Goal: Task Accomplishment & Management: Complete application form

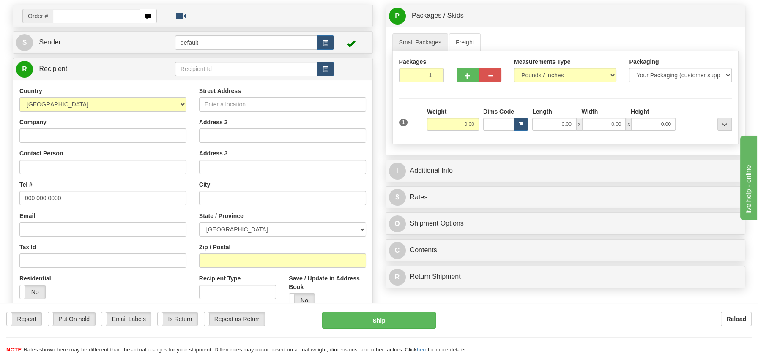
scroll to position [56, 0]
click at [27, 135] on input "Company" at bounding box center [102, 135] width 167 height 14
paste input "Wladyslaw Dudek"
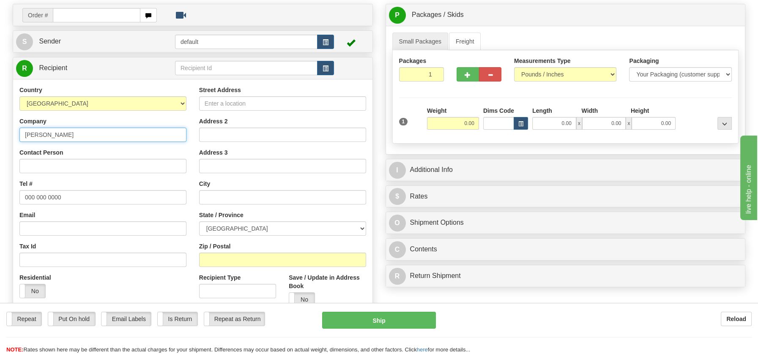
type input "Wladyslaw Dudek"
drag, startPoint x: 23, startPoint y: 196, endPoint x: 69, endPoint y: 194, distance: 46.5
click at [69, 194] on input "000 000 0000" at bounding box center [102, 197] width 167 height 14
paste input "4504054667"
type input "4504054667"
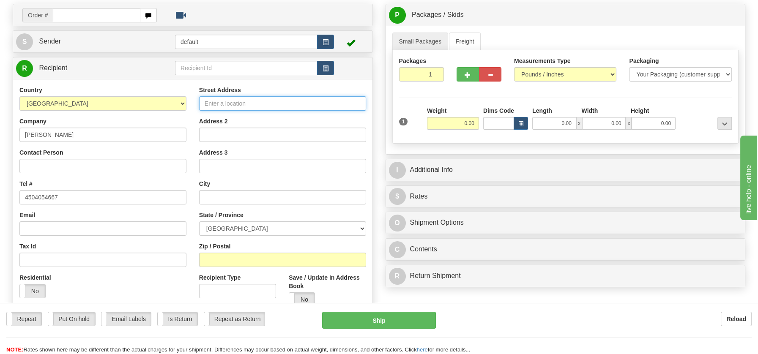
click at [207, 100] on input "Street Address" at bounding box center [282, 103] width 167 height 14
paste input "111 Rue Saint Michel, Apt 304 Granby Quebec, J2G9K9"
drag, startPoint x: 284, startPoint y: 102, endPoint x: 357, endPoint y: 101, distance: 72.3
click at [357, 101] on input "111 Rue Saint Michel, Apt 304 Granby Quebec, J2G9K9" at bounding box center [282, 103] width 167 height 14
type input "111 Rue Saint Michel, Apt 304 Granby Quebec, J2G9K9"
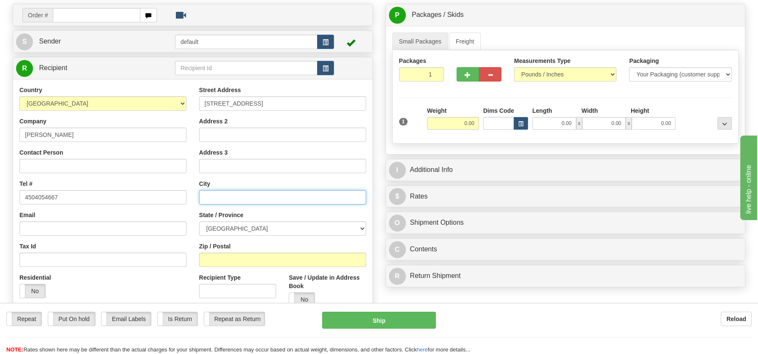
click at [213, 193] on input "text" at bounding box center [282, 197] width 167 height 14
paste input "Granby Quebec, J2G9K9"
drag, startPoint x: 249, startPoint y: 194, endPoint x: 272, endPoint y: 193, distance: 22.8
click at [272, 193] on input "Granby Quebec, J2G9K9" at bounding box center [282, 197] width 167 height 14
type input "Granby Quebec, J2G9K9"
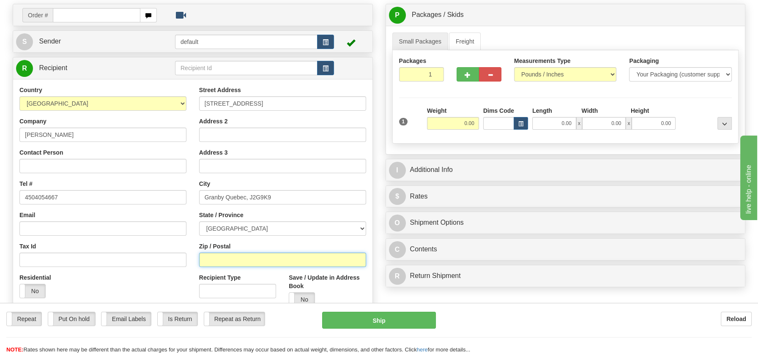
click at [207, 260] on input "Zip / Postal" at bounding box center [282, 260] width 167 height 14
paste input "J2G9K9"
type input "J2G9K9"
drag, startPoint x: 361, startPoint y: 227, endPoint x: 355, endPoint y: 227, distance: 6.4
click at [360, 227] on select "ALBERTA BRITISH COLUMBIA MANITOBA NEW BRUNSWICK NEWFOUNDLAND NOVA SCOTIA NUNAVU…" at bounding box center [282, 228] width 167 height 14
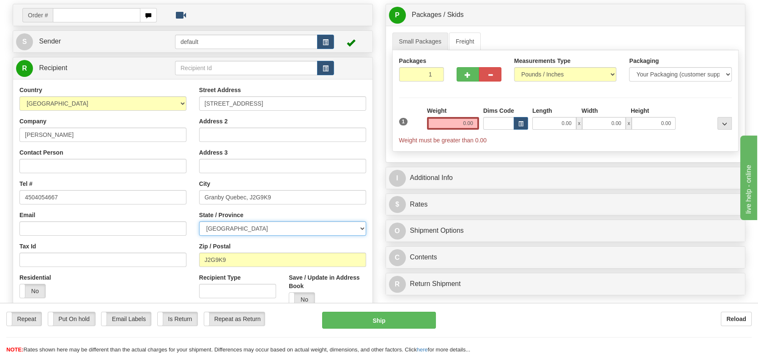
select select "QC"
click at [199, 221] on select "ALBERTA BRITISH COLUMBIA MANITOBA NEW BRUNSWICK NEWFOUNDLAND NOVA SCOTIA NUNAVU…" at bounding box center [282, 228] width 167 height 14
drag, startPoint x: 225, startPoint y: 197, endPoint x: 280, endPoint y: 197, distance: 54.5
click at [280, 197] on input "Granby Quebec, J2G9K9" at bounding box center [282, 197] width 167 height 14
type input "Granby"
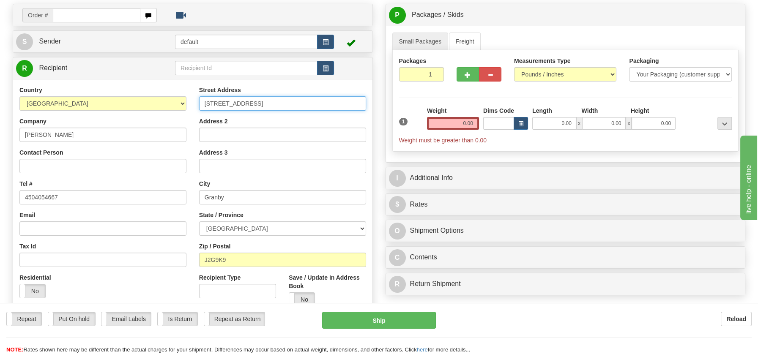
drag, startPoint x: 286, startPoint y: 104, endPoint x: 358, endPoint y: 103, distance: 71.4
click at [358, 103] on input "111 Rue Saint Michel, Apt 304 Granby Quebec, J2G9K9" at bounding box center [282, 103] width 167 height 14
type input "111 Rue Saint Michel, Apt 304"
drag, startPoint x: 457, startPoint y: 122, endPoint x: 487, endPoint y: 120, distance: 30.0
click at [487, 120] on div "1 Weight 0.00 Dims Code 0.00" at bounding box center [565, 125] width 337 height 38
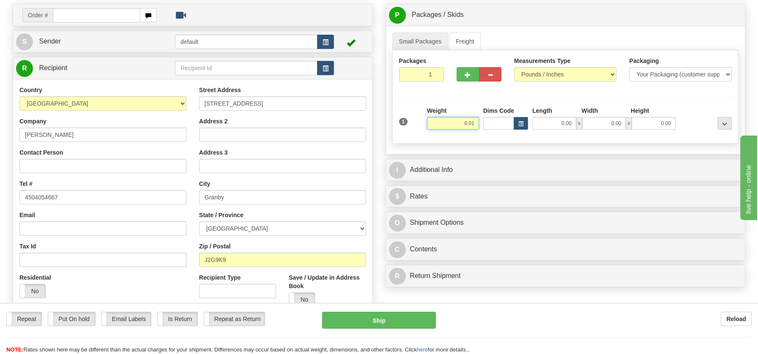
type input "0.01"
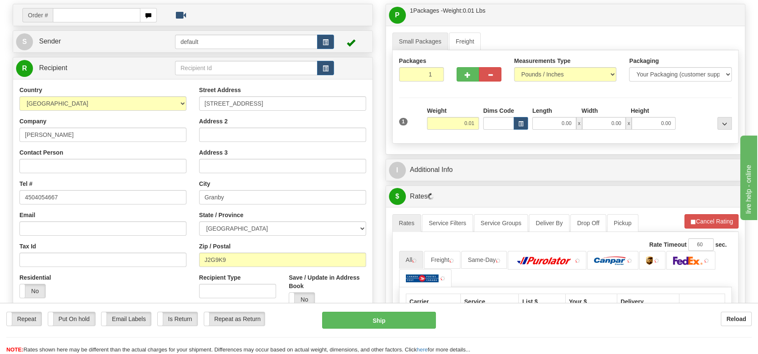
click at [443, 273] on div "P Packages / Skids 1 Packages - Weight: 0.01 Lbs 1 Skids - Weight: NaN Lbs Ship…" at bounding box center [565, 237] width 373 height 466
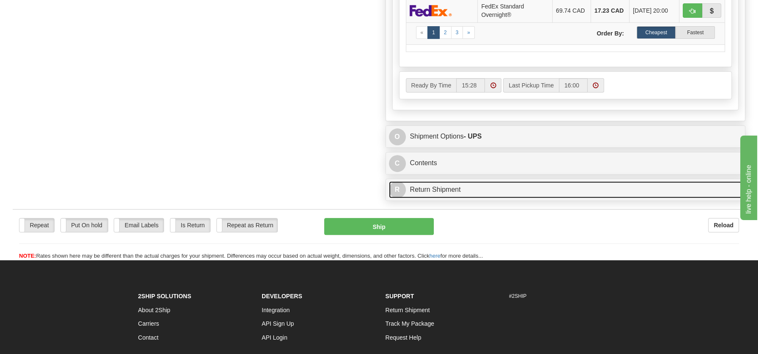
scroll to position [456, 0]
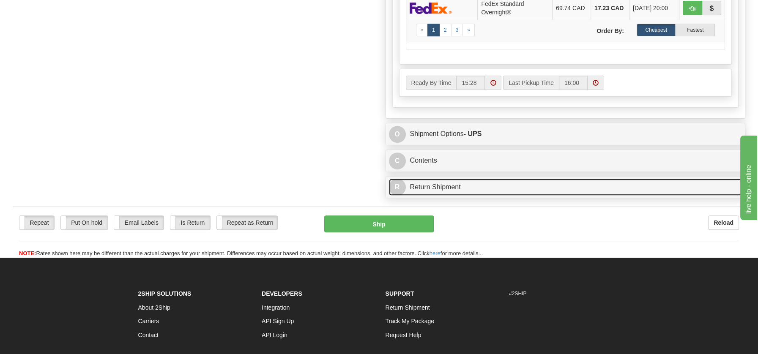
click at [439, 182] on link "R Return Shipment" at bounding box center [565, 187] width 353 height 17
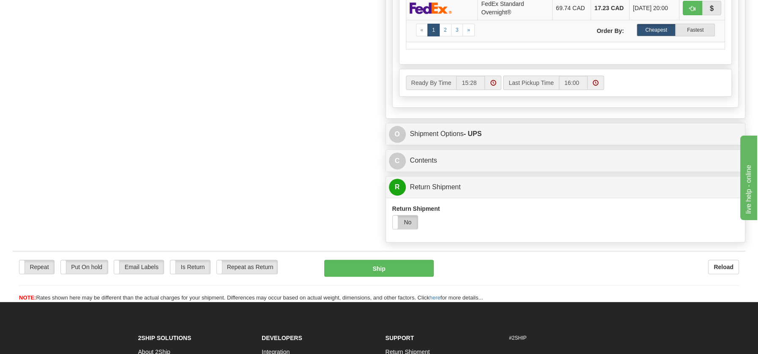
click at [408, 221] on label "No" at bounding box center [405, 223] width 25 height 14
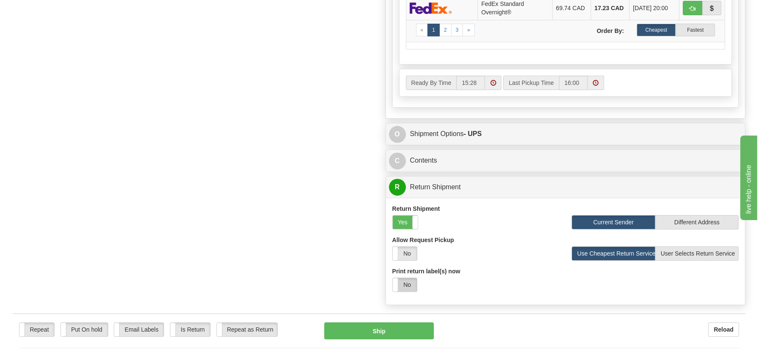
click at [407, 283] on label "No" at bounding box center [405, 285] width 24 height 14
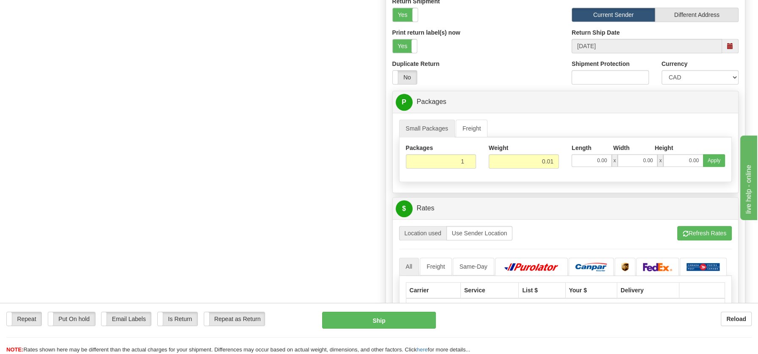
scroll to position [717, 0]
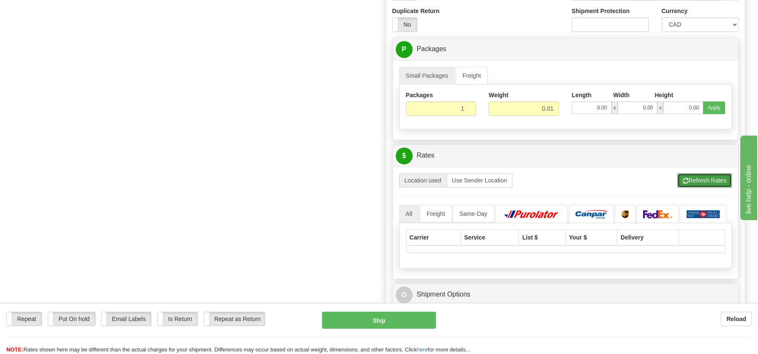
click at [695, 177] on button "Refresh Rates" at bounding box center [704, 180] width 55 height 14
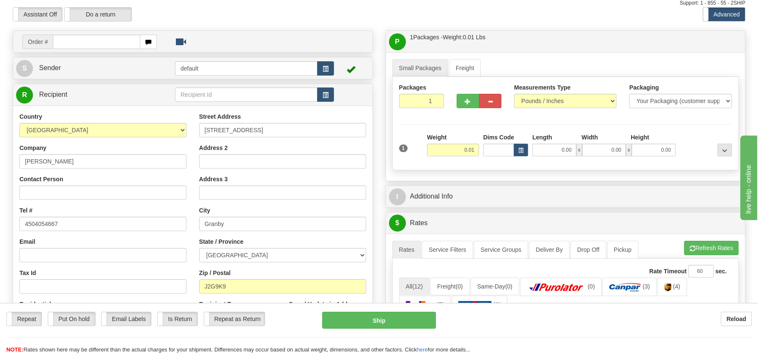
scroll to position [0, 0]
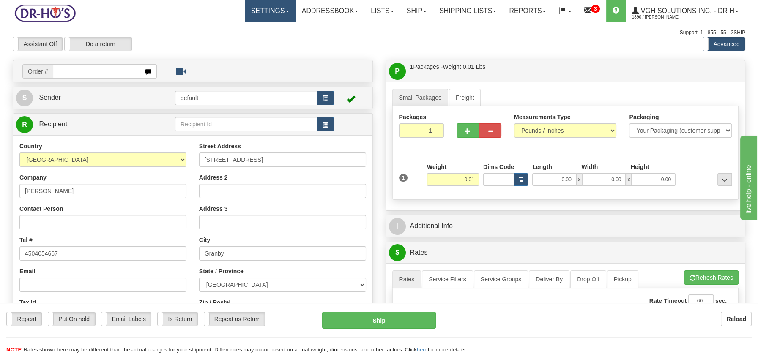
click at [281, 11] on link "Settings" at bounding box center [270, 10] width 51 height 21
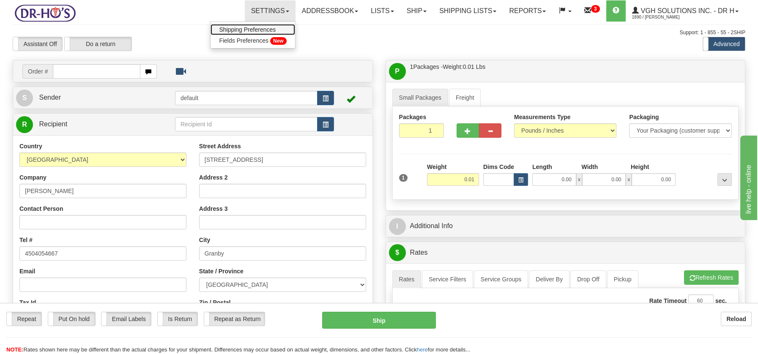
click at [265, 28] on span "Shipping Preferences" at bounding box center [247, 29] width 57 height 7
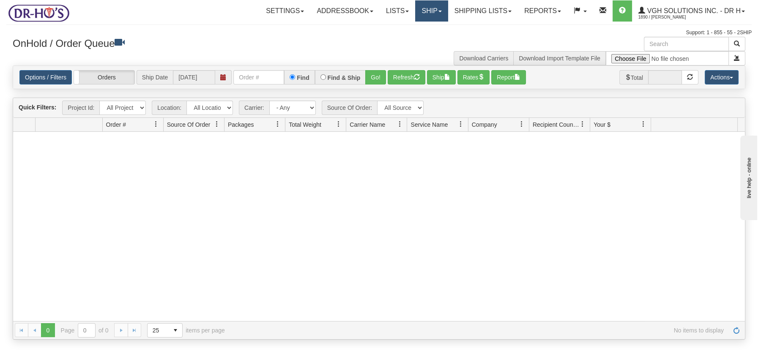
click at [425, 10] on link "Ship" at bounding box center [431, 10] width 33 height 21
click at [393, 28] on span "Ship Screen" at bounding box center [395, 29] width 32 height 7
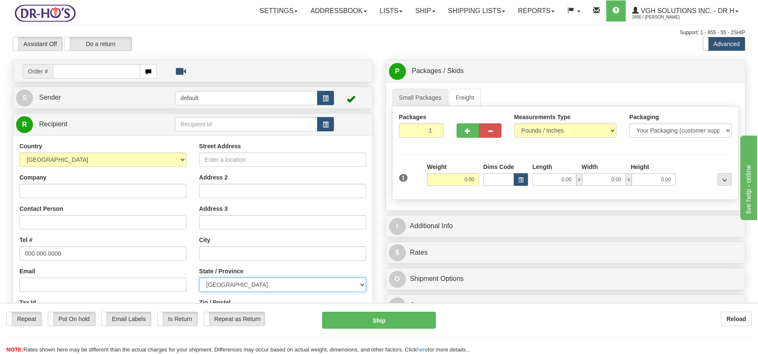
click at [358, 284] on select "ALBERTA BRITISH COLUMBIA MANITOBA NEW BRUNSWICK NEWFOUNDLAND NOVA SCOTIA NUNAVU…" at bounding box center [282, 285] width 167 height 14
select select "QC"
click at [199, 278] on select "[GEOGRAPHIC_DATA] [GEOGRAPHIC_DATA] [GEOGRAPHIC_DATA] [GEOGRAPHIC_DATA] [GEOGRA…" at bounding box center [282, 285] width 167 height 14
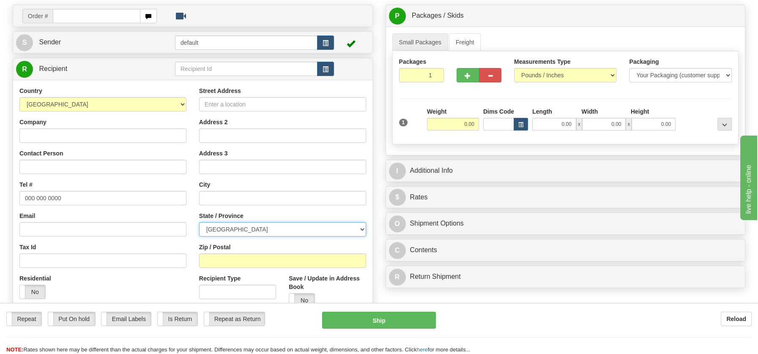
scroll to position [57, 0]
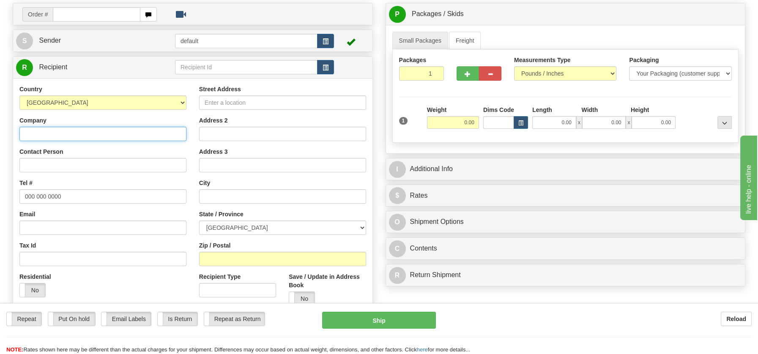
click at [71, 129] on input "Company" at bounding box center [102, 134] width 167 height 14
paste input "[PERSON_NAME]"
type input "[PERSON_NAME]"
drag, startPoint x: 21, startPoint y: 196, endPoint x: 67, endPoint y: 197, distance: 46.1
click at [67, 197] on input "000 000 0000" at bounding box center [102, 196] width 167 height 14
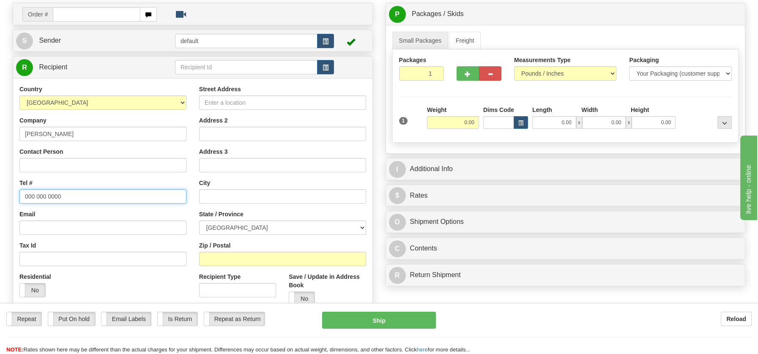
paste input "4504054667"
type input "4504054667"
click at [210, 100] on input "Street Address" at bounding box center [282, 103] width 167 height 14
paste input "[STREET_ADDRESS]"
drag, startPoint x: 286, startPoint y: 104, endPoint x: 357, endPoint y: 104, distance: 70.6
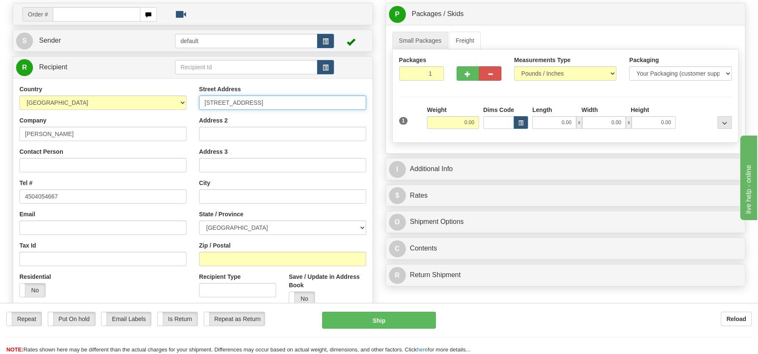
click at [357, 104] on input "[STREET_ADDRESS]" at bounding box center [282, 103] width 167 height 14
type input "111 Rue Saint Michel, Apt 304 Granby Quebec, J2G9K9"
click at [209, 192] on input "text" at bounding box center [282, 196] width 167 height 14
paste input "Granby Quebec, J2G9K9"
drag, startPoint x: 248, startPoint y: 196, endPoint x: 275, endPoint y: 195, distance: 26.7
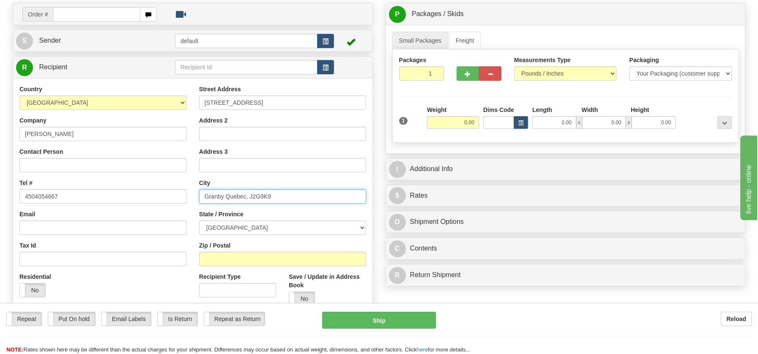
click at [275, 195] on input "Granby Quebec, J2G9K9" at bounding box center [282, 196] width 167 height 14
drag, startPoint x: 248, startPoint y: 195, endPoint x: 279, endPoint y: 195, distance: 30.8
click at [279, 195] on input "Granby Quebec, J2G9K9" at bounding box center [282, 196] width 167 height 14
click at [248, 192] on input "Granby Quebec, J2G9K9" at bounding box center [282, 196] width 167 height 14
drag, startPoint x: 248, startPoint y: 193, endPoint x: 273, endPoint y: 194, distance: 24.5
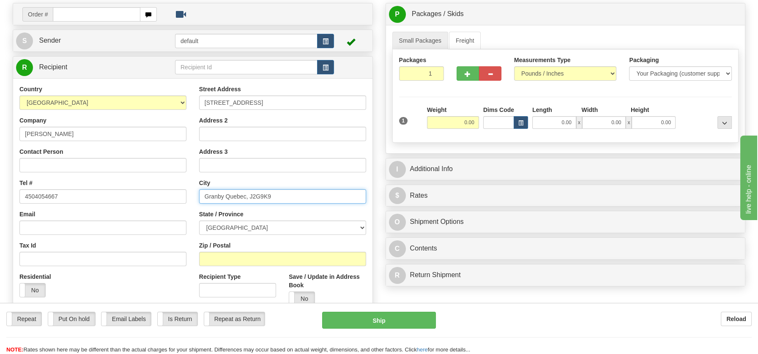
click at [273, 194] on input "Granby Quebec, J2G9K9" at bounding box center [282, 196] width 167 height 14
click at [274, 194] on input "Granby Quebec, J2G9K9" at bounding box center [282, 196] width 167 height 14
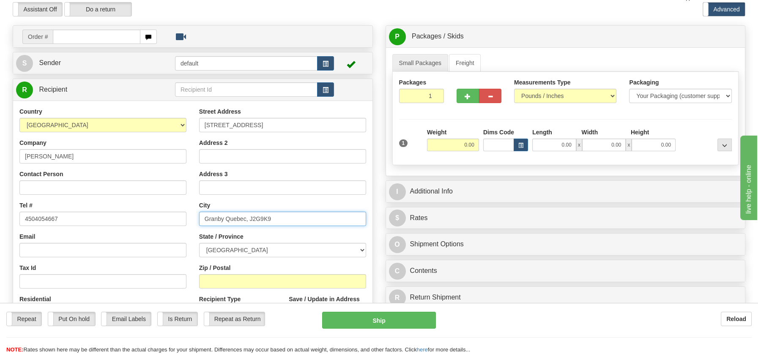
scroll to position [29, 0]
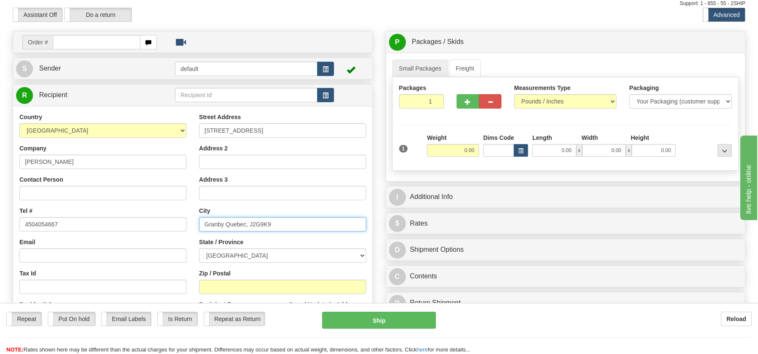
drag, startPoint x: 248, startPoint y: 223, endPoint x: 272, endPoint y: 225, distance: 24.1
click at [277, 219] on input "Granby Quebec, J2G9K9" at bounding box center [282, 224] width 167 height 14
type input "Granby Quebec, J2G9K9"
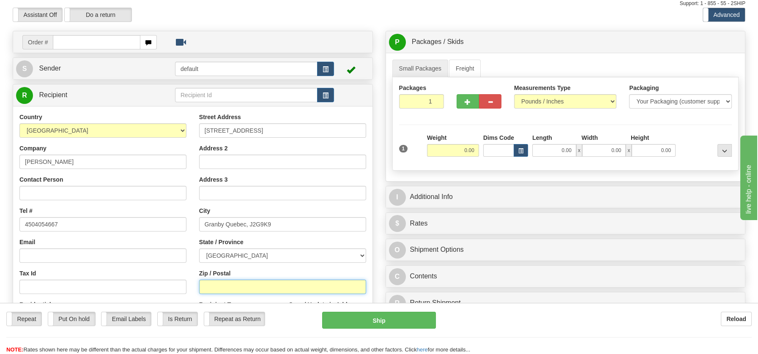
click at [211, 287] on input "Zip / Postal" at bounding box center [282, 287] width 167 height 14
paste input "J2G9K9"
type input "J2G9K9"
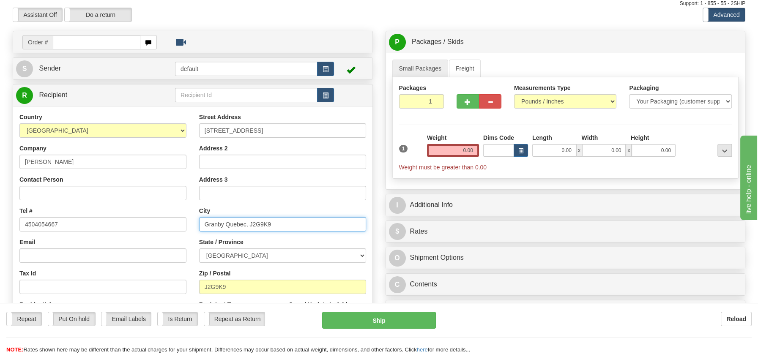
drag, startPoint x: 226, startPoint y: 221, endPoint x: 310, endPoint y: 227, distance: 84.7
click at [310, 227] on input "Granby Quebec, J2G9K9" at bounding box center [282, 224] width 167 height 14
type input "Granby"
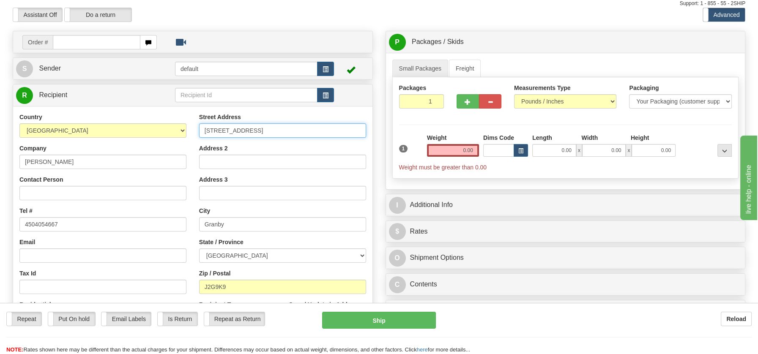
drag, startPoint x: 286, startPoint y: 131, endPoint x: 375, endPoint y: 129, distance: 88.8
click at [375, 129] on div "Create a label for the return Create Pickup Without Label Order # S Sender defa…" at bounding box center [192, 217] width 373 height 373
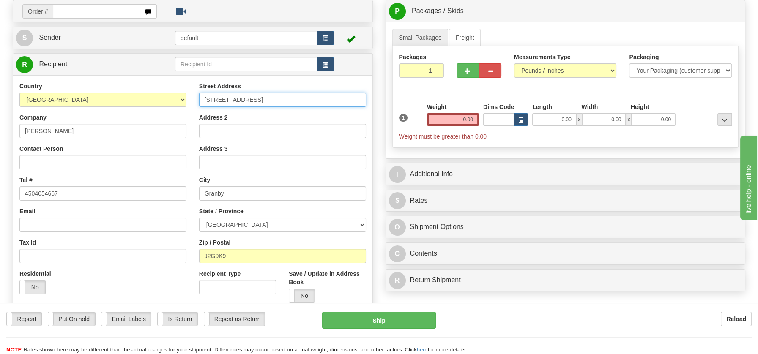
scroll to position [57, 0]
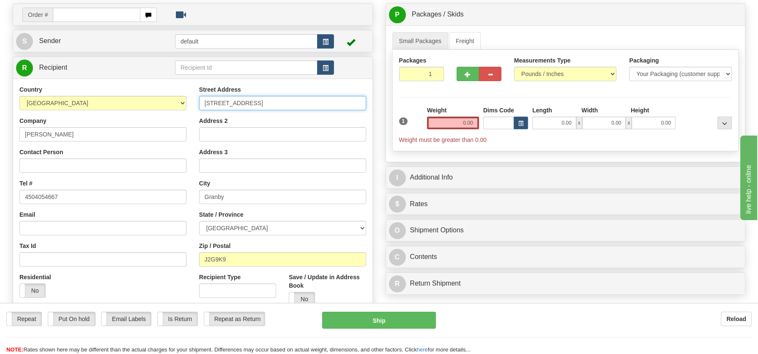
type input "111 Rue Saint Michel, Apt 304"
drag, startPoint x: 461, startPoint y: 124, endPoint x: 493, endPoint y: 128, distance: 31.9
click at [493, 128] on div "1 Weight 0.00 Dims Code 0.00" at bounding box center [565, 125] width 337 height 38
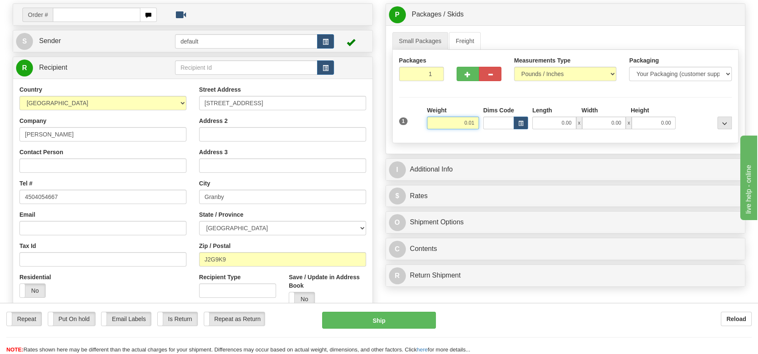
type input "0.01"
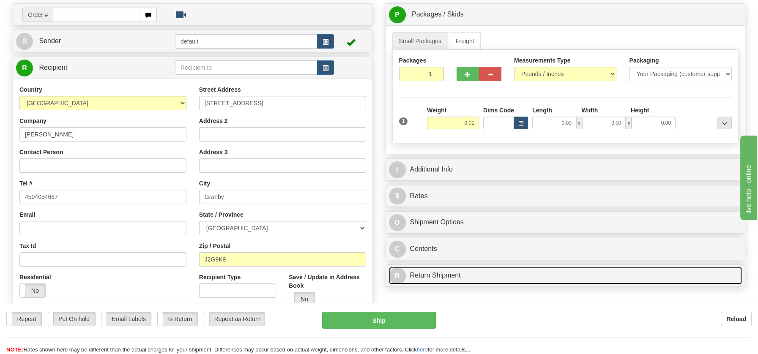
click at [427, 275] on div "P Packages / Skids 1 Packages - Weight: 0.00 Lbs 1 Skids - Weight: NaN Lbs Ship…" at bounding box center [565, 147] width 373 height 288
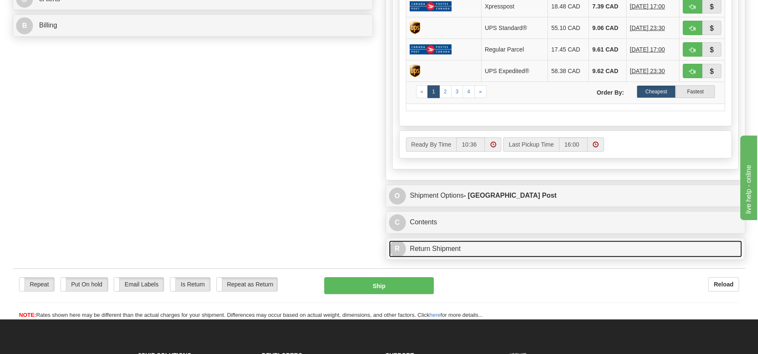
scroll to position [505, 0]
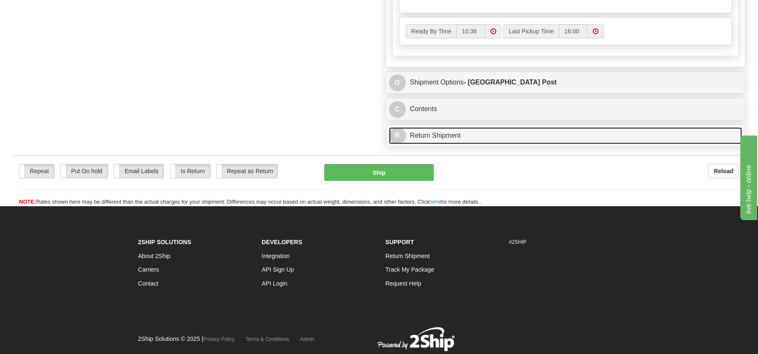
click at [446, 132] on link "R Return Shipment" at bounding box center [565, 135] width 353 height 17
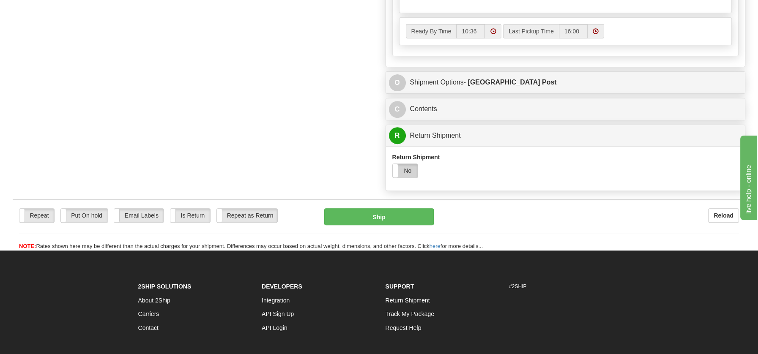
click at [409, 168] on label "No" at bounding box center [405, 171] width 25 height 14
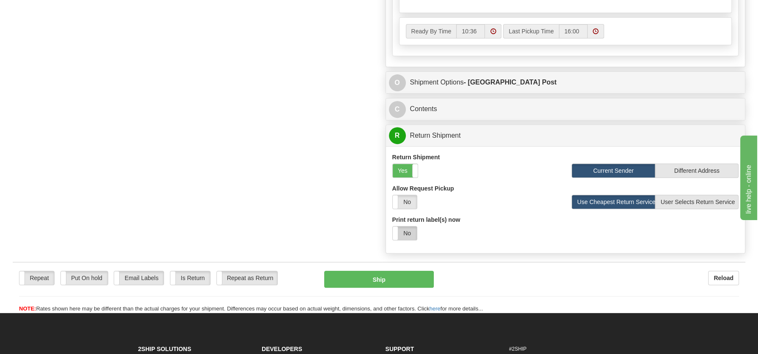
click at [405, 235] on label "No" at bounding box center [405, 234] width 24 height 14
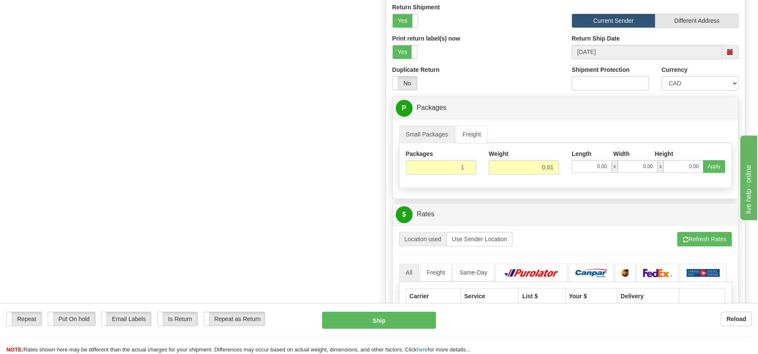
scroll to position [740, 0]
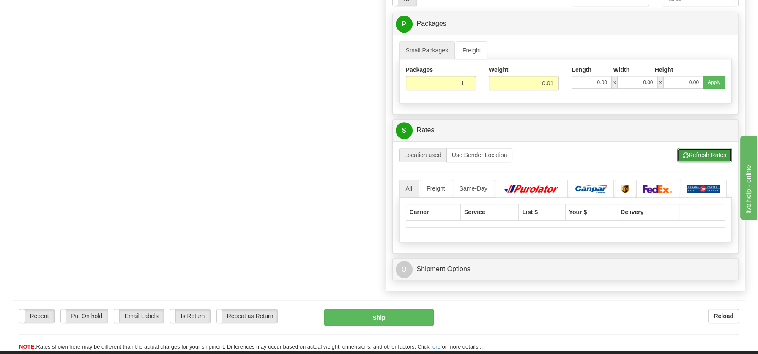
click at [701, 150] on button "Refresh Rates" at bounding box center [704, 155] width 55 height 14
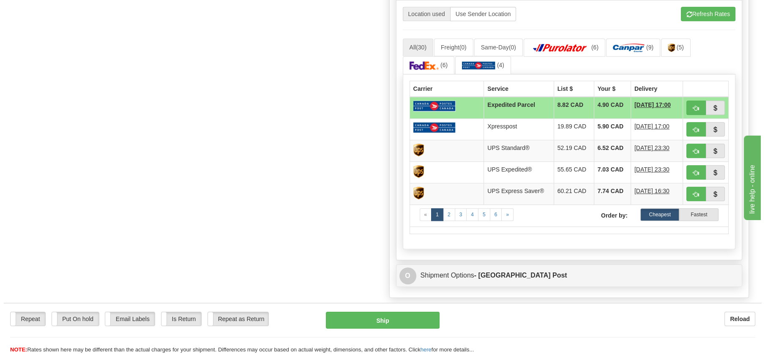
scroll to position [884, 0]
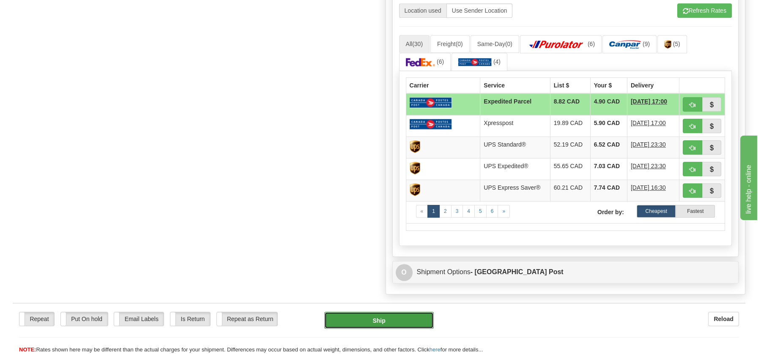
click at [406, 317] on button "Ship" at bounding box center [378, 320] width 109 height 17
type input "DOM.EP"
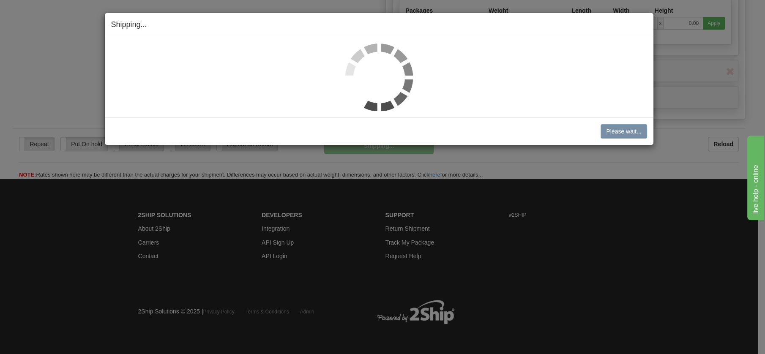
scroll to position [487, 0]
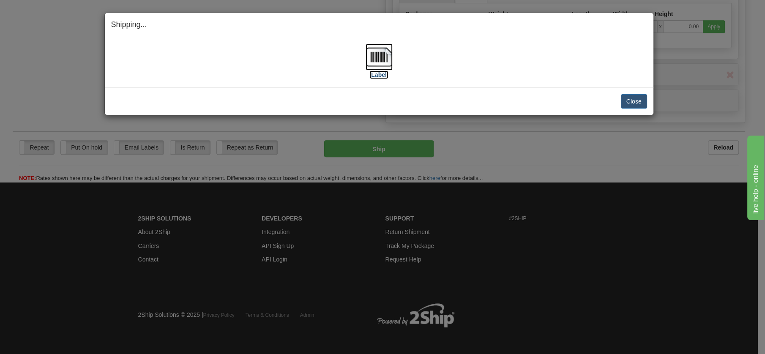
click at [376, 51] on img at bounding box center [379, 57] width 27 height 27
click at [634, 96] on button "Close" at bounding box center [634, 101] width 26 height 14
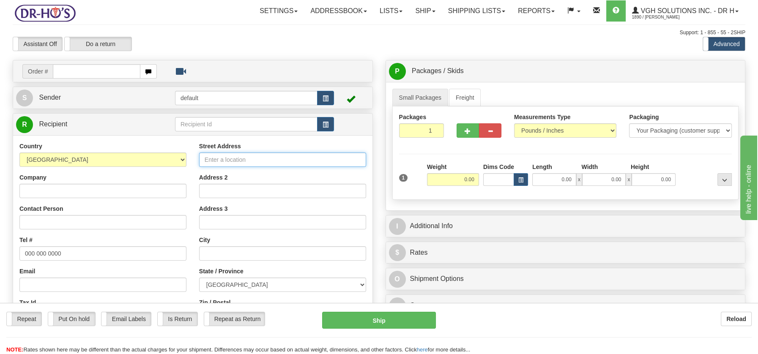
click at [210, 159] on input "Street Address" at bounding box center [282, 160] width 167 height 14
paste input "1545 Rue du Saphir Drummondville Quebec, J2C7Z2"
type input "1545 Rue du Saphir Drummondville Quebec, J2C7Z2"
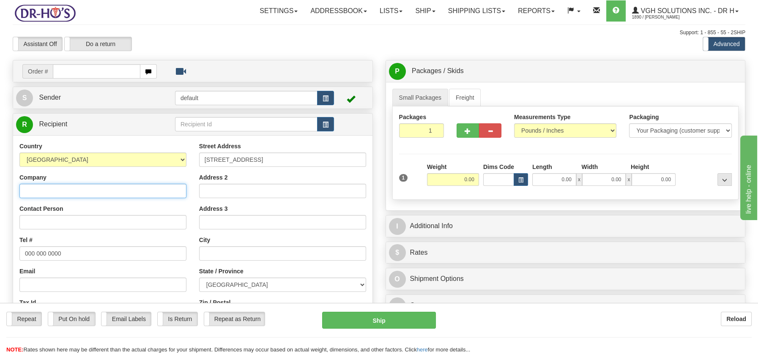
click at [36, 194] on input "Company" at bounding box center [102, 191] width 167 height 14
paste input "Alain David"
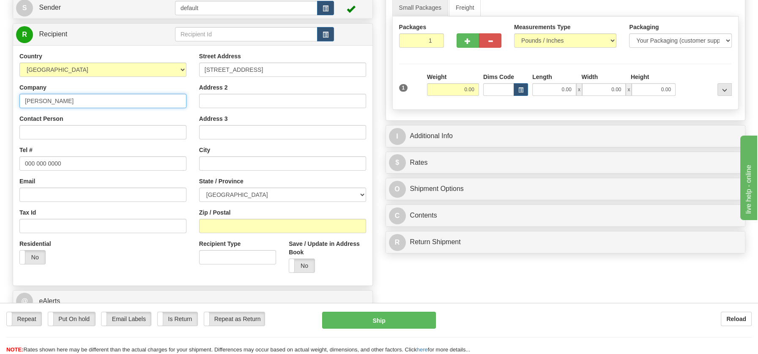
scroll to position [93, 0]
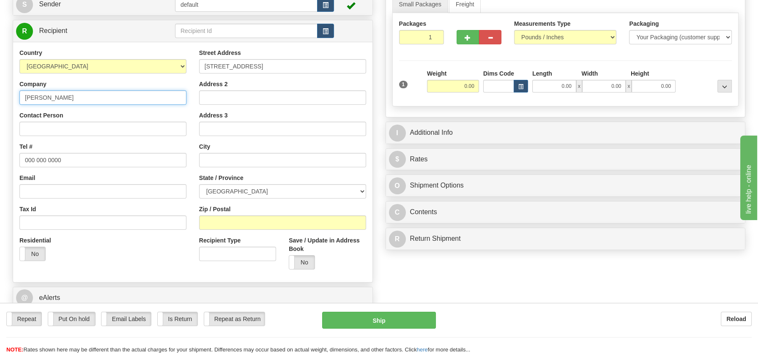
type input "Alain David"
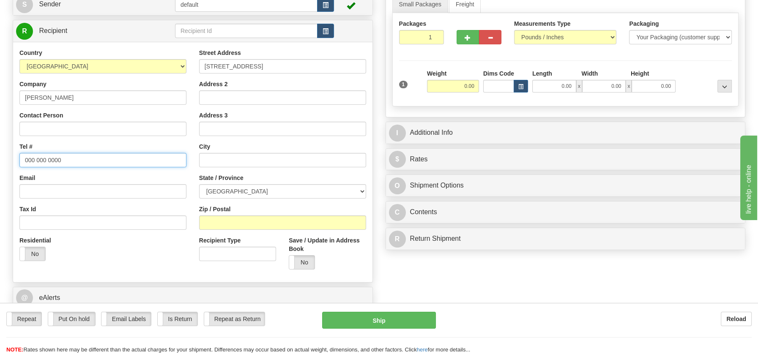
drag, startPoint x: 22, startPoint y: 157, endPoint x: 66, endPoint y: 158, distance: 43.5
click at [66, 158] on input "000 000 0000" at bounding box center [102, 160] width 167 height 14
paste input "8194724131"
type input "8194724131"
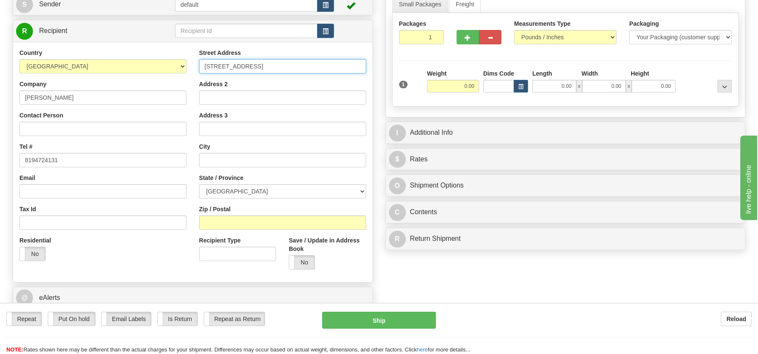
drag, startPoint x: 259, startPoint y: 66, endPoint x: 355, endPoint y: 64, distance: 96.4
click at [355, 64] on input "1545 Rue du Saphir Drummondville Quebec, J2C7Z2" at bounding box center [282, 66] width 167 height 14
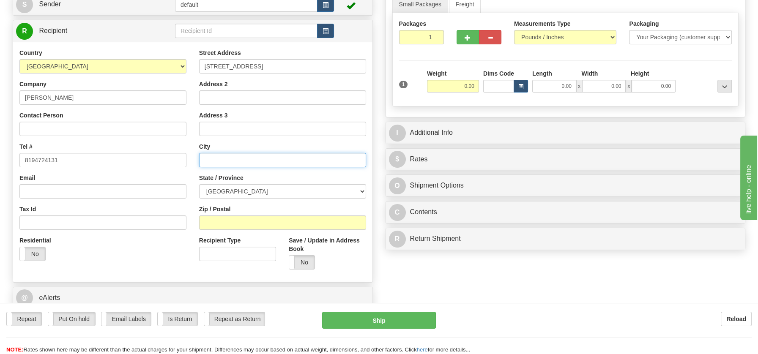
click at [222, 159] on input "text" at bounding box center [282, 160] width 167 height 14
paste input "Drummondville Quebec, J2C7Z2"
type input "Drummondville Quebec, J2C7Z2"
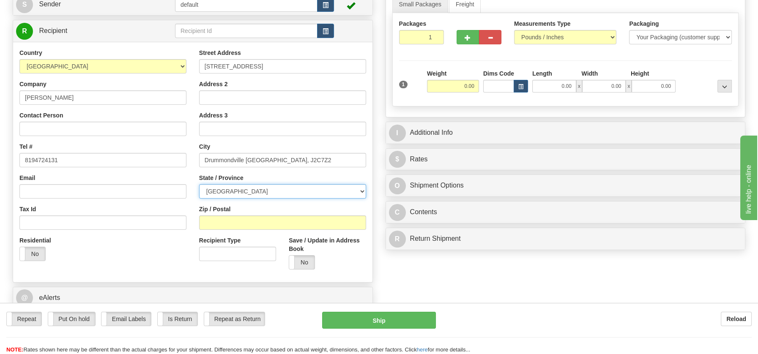
drag, startPoint x: 362, startPoint y: 192, endPoint x: 346, endPoint y: 191, distance: 16.1
click at [362, 192] on select "[GEOGRAPHIC_DATA] [GEOGRAPHIC_DATA] [GEOGRAPHIC_DATA] [GEOGRAPHIC_DATA] [GEOGRA…" at bounding box center [282, 191] width 167 height 14
select select "QC"
click at [199, 184] on select "[GEOGRAPHIC_DATA] [GEOGRAPHIC_DATA] [GEOGRAPHIC_DATA] [GEOGRAPHIC_DATA] [GEOGRA…" at bounding box center [282, 191] width 167 height 14
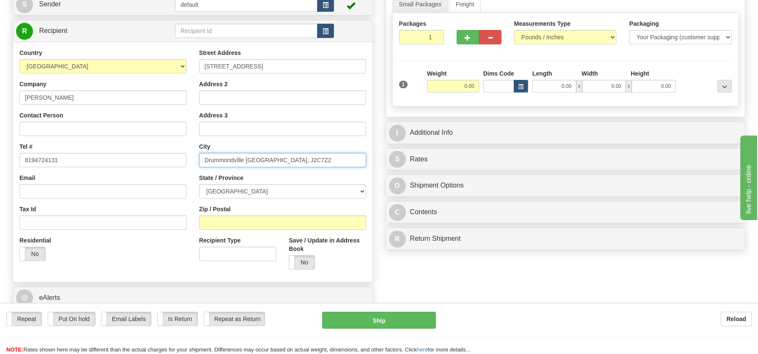
drag, startPoint x: 245, startPoint y: 161, endPoint x: 302, endPoint y: 156, distance: 56.9
click at [302, 156] on input "Drummondville Quebec, J2C7Z2" at bounding box center [282, 160] width 167 height 14
click at [273, 156] on input "Drummondville Quebec, J2C7Z2" at bounding box center [282, 160] width 167 height 14
drag, startPoint x: 270, startPoint y: 158, endPoint x: 295, endPoint y: 158, distance: 24.5
click at [295, 158] on input "Drummondville Quebec, J2C7Z2" at bounding box center [282, 160] width 167 height 14
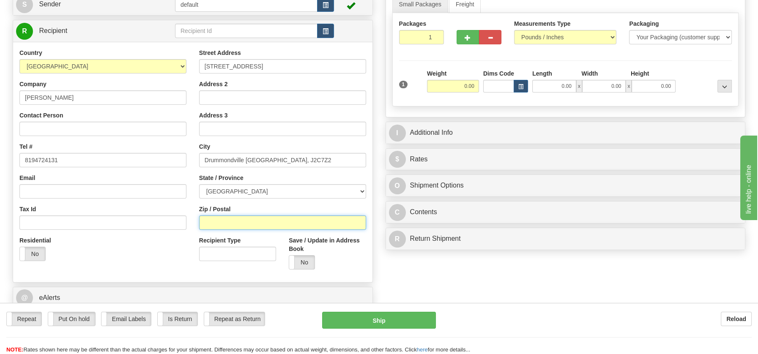
click at [253, 218] on input "Zip / Postal" at bounding box center [282, 223] width 167 height 14
paste input "J2C7Z2"
type input "J2C7Z2"
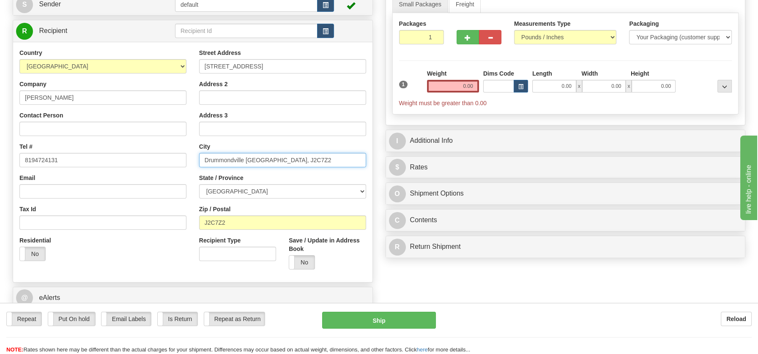
drag, startPoint x: 243, startPoint y: 162, endPoint x: 314, endPoint y: 163, distance: 70.6
click at [314, 163] on input "Drummondville Quebec, J2C7Z2" at bounding box center [282, 160] width 167 height 14
type input "Drummondville"
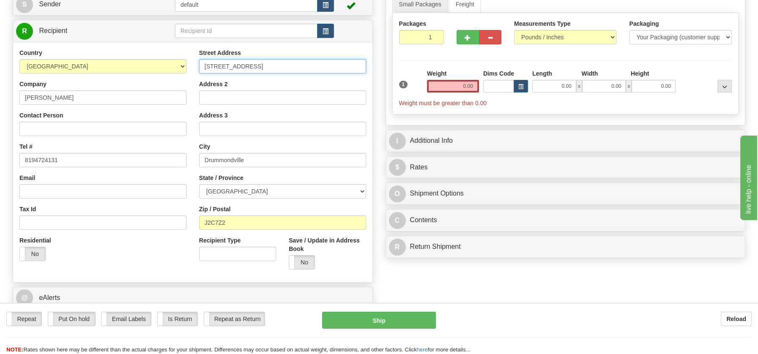
drag, startPoint x: 259, startPoint y: 66, endPoint x: 359, endPoint y: 66, distance: 100.2
click at [359, 66] on input "1545 Rue du Saphir Drummondville Quebec, J2C7Z2" at bounding box center [282, 66] width 167 height 14
type input "1545 Rue du Saphir"
drag, startPoint x: 452, startPoint y: 86, endPoint x: 504, endPoint y: 93, distance: 52.4
click at [504, 93] on div "1 Weight 0.00 Dims Code 0.00" at bounding box center [565, 88] width 337 height 38
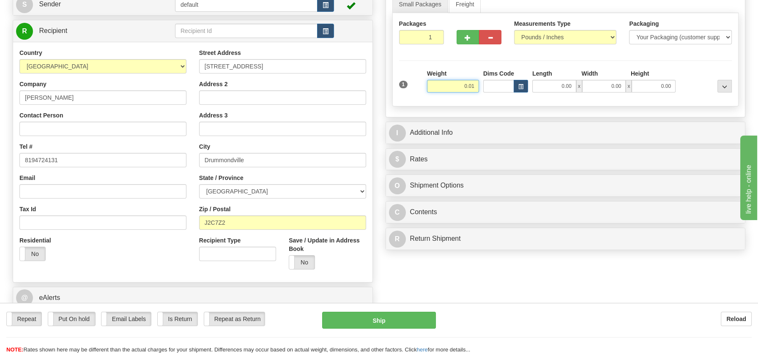
type input "0.01"
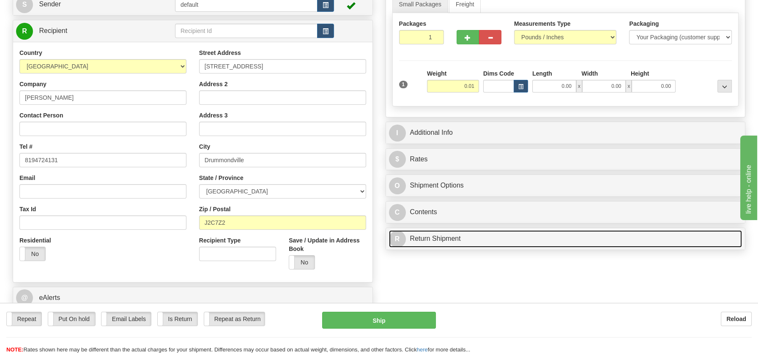
click at [450, 233] on div "P Packages / Skids 1 Packages - Weight: 0.00 Lbs 1 Skids - Weight: NaN Lbs Ship…" at bounding box center [565, 111] width 373 height 288
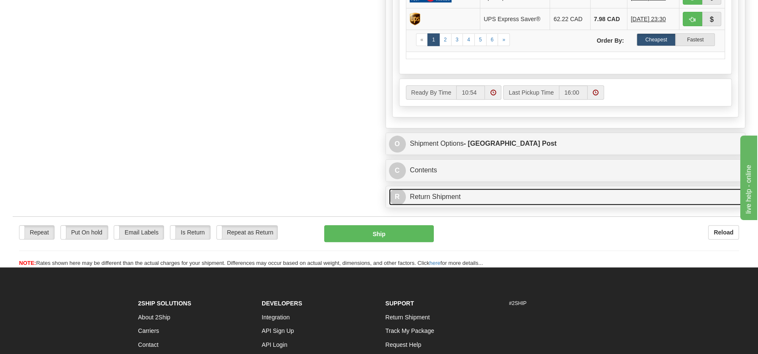
scroll to position [453, 0]
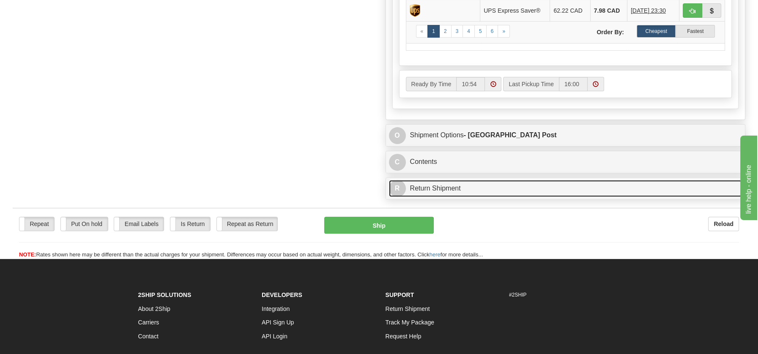
click at [452, 187] on link "R Return Shipment" at bounding box center [565, 188] width 353 height 17
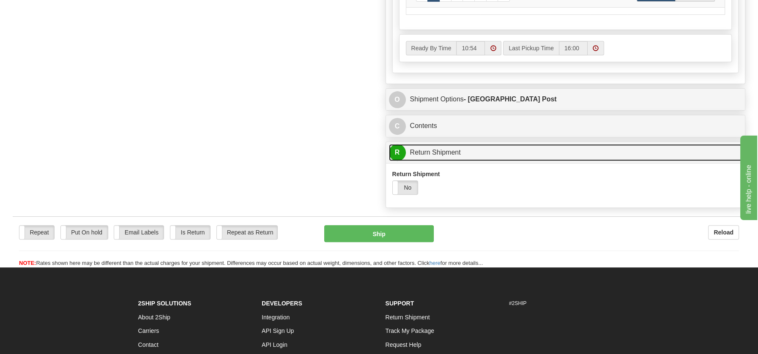
scroll to position [559, 0]
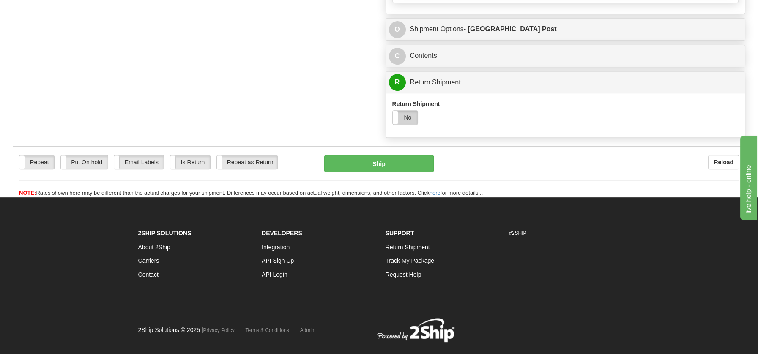
click at [409, 115] on label "No" at bounding box center [405, 118] width 25 height 14
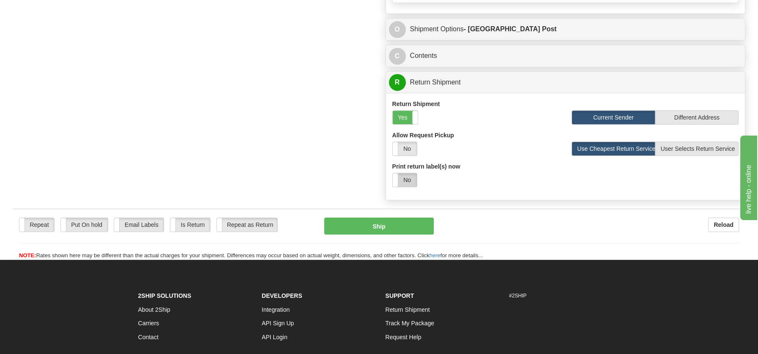
click at [411, 175] on label "No" at bounding box center [405, 180] width 24 height 14
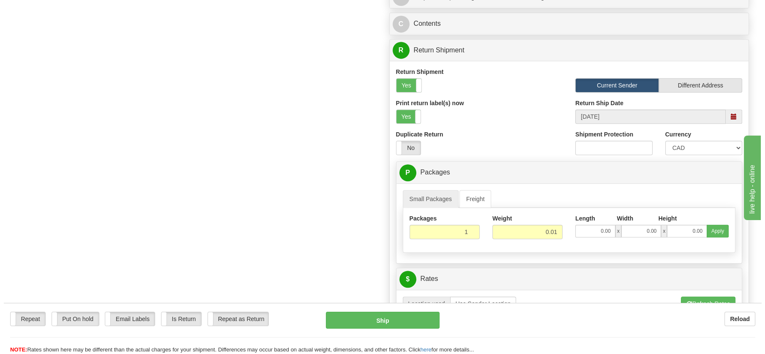
scroll to position [698, 0]
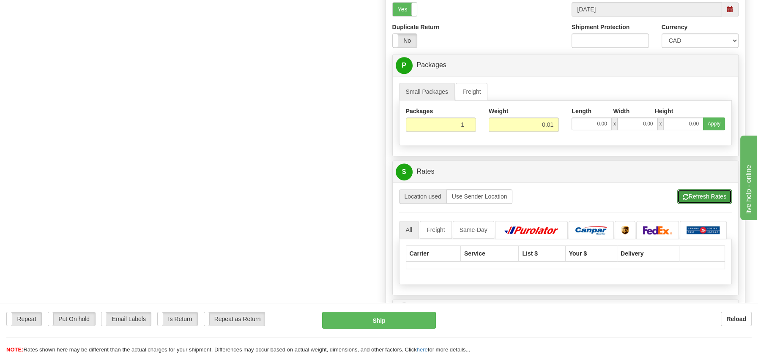
click at [700, 189] on button "Refresh Rates" at bounding box center [704, 196] width 55 height 14
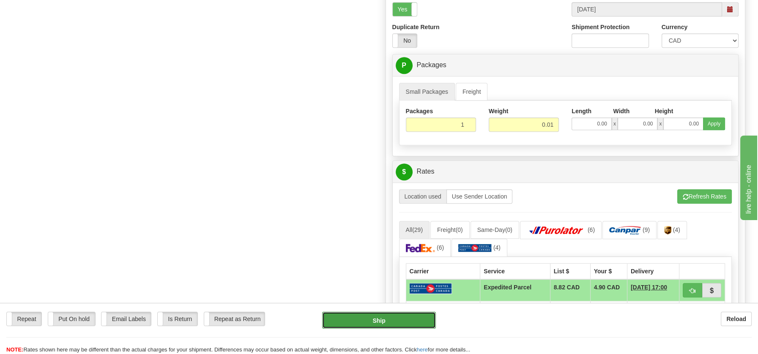
click at [368, 320] on button "Ship" at bounding box center [379, 320] width 114 height 17
type input "DOM.EP"
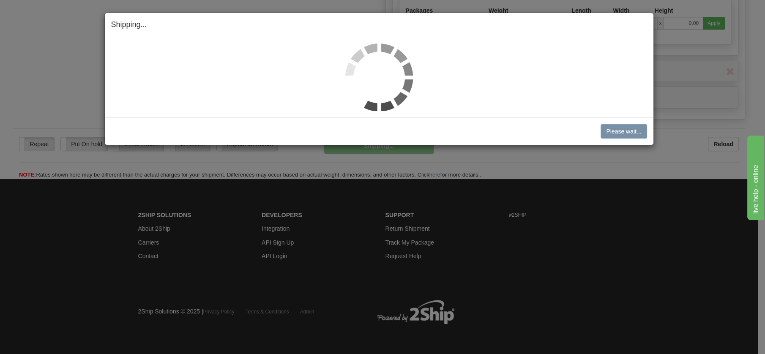
scroll to position [418, 0]
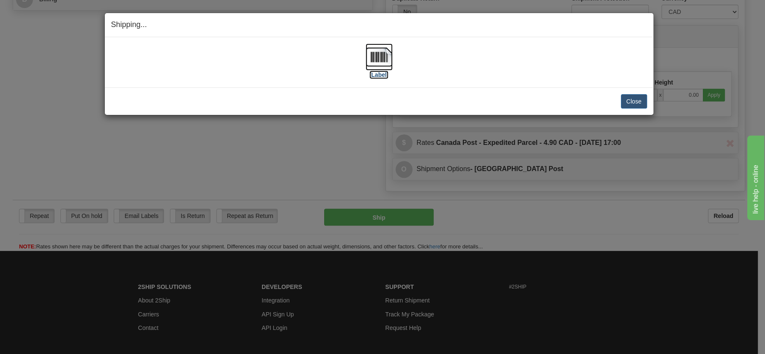
click at [377, 55] on img at bounding box center [379, 57] width 27 height 27
click at [640, 104] on button "Close" at bounding box center [634, 101] width 26 height 14
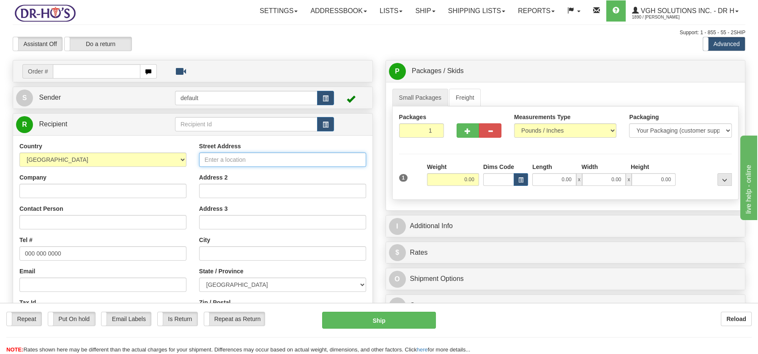
click at [212, 165] on input "Street Address" at bounding box center [282, 160] width 167 height 14
paste input "[STREET_ADDRESS]"
type input "[STREET_ADDRESS]"
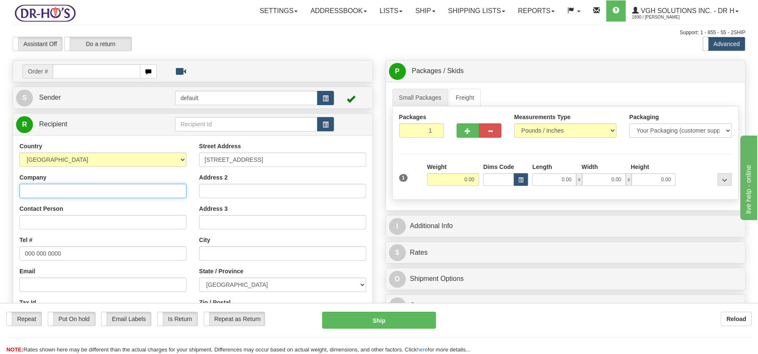
click at [46, 188] on input "Company" at bounding box center [102, 191] width 167 height 14
paste input "[PERSON_NAME]"
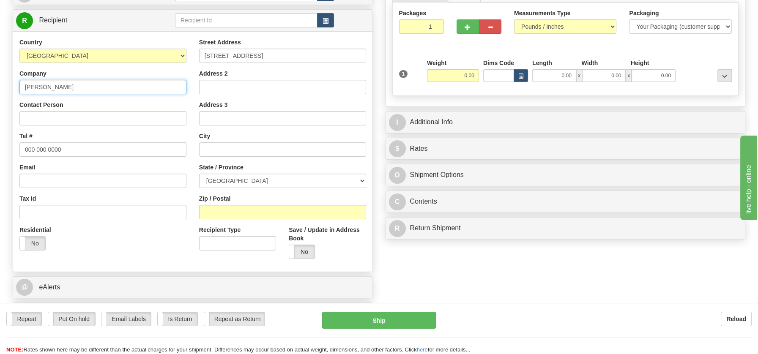
scroll to position [109, 0]
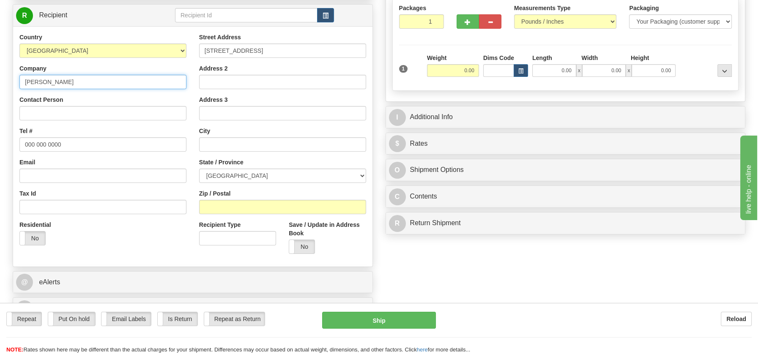
type input "[PERSON_NAME]"
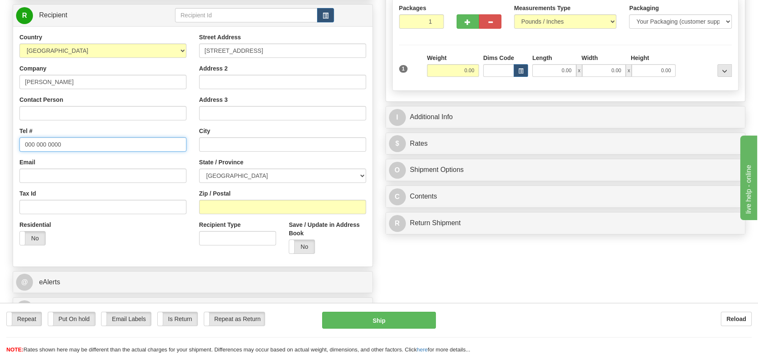
drag, startPoint x: 25, startPoint y: 144, endPoint x: 74, endPoint y: 143, distance: 49.5
click at [74, 143] on input "000 000 0000" at bounding box center [102, 144] width 167 height 14
paste input "4508865443"
type input "4508865443"
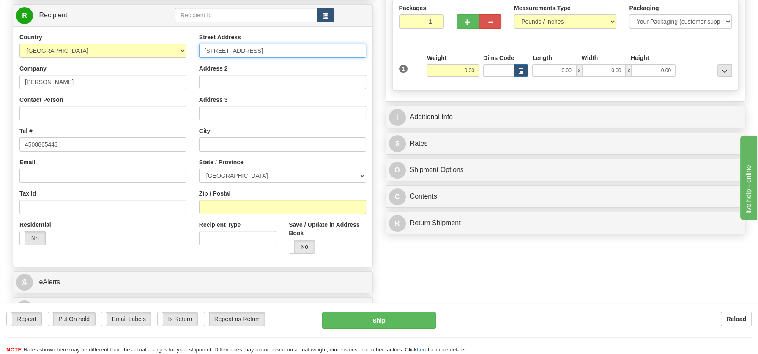
scroll to position [0, 34]
drag, startPoint x: 262, startPoint y: 51, endPoint x: 362, endPoint y: 50, distance: 99.7
click at [362, 50] on input "533 PRINCIPALE ST SAINTE ÉMÉLIE DE L'ÉNERGIE Quebec, J0K2K0" at bounding box center [282, 51] width 167 height 14
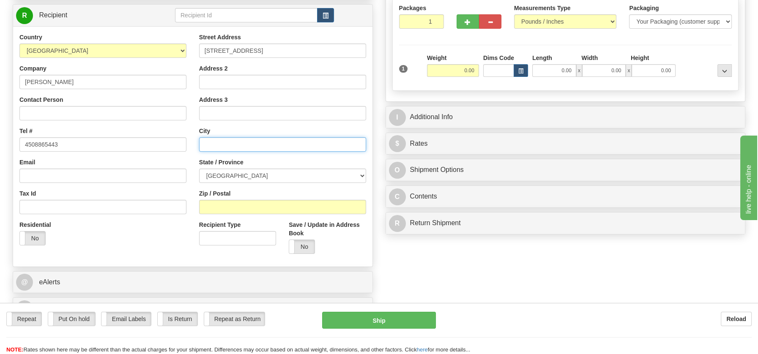
click at [239, 145] on input "text" at bounding box center [282, 144] width 167 height 14
paste input "SAINTE ÉMÉLIE DE L'ÉNERGIE Quebec, J0K2K0"
drag, startPoint x: 318, startPoint y: 143, endPoint x: 342, endPoint y: 142, distance: 24.6
click at [342, 142] on input "SAINTE ÉMÉLIE DE L'ÉNERGIE Quebec, J0K2K0" at bounding box center [282, 144] width 167 height 14
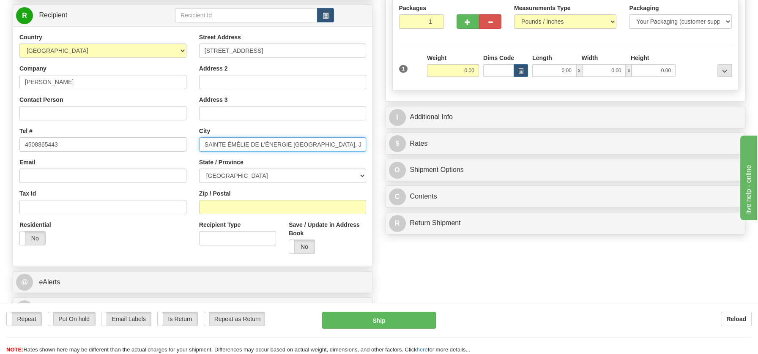
type input "SAINTE ÉMÉLIE DE L'ÉNERGIE Quebec, J0K2K0"
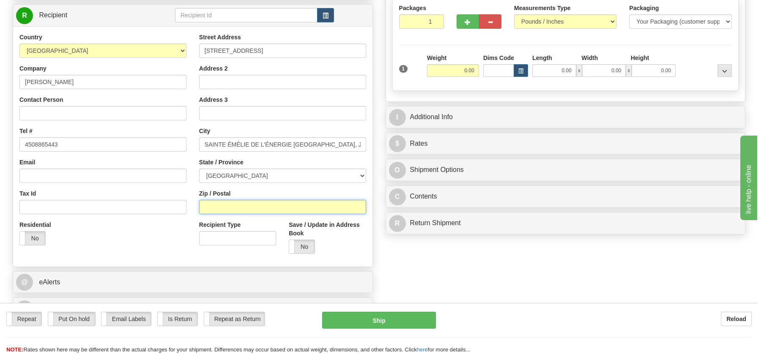
click at [242, 208] on input "Zip / Postal" at bounding box center [282, 207] width 167 height 14
paste input "J0K2K0"
type input "J0K2K0"
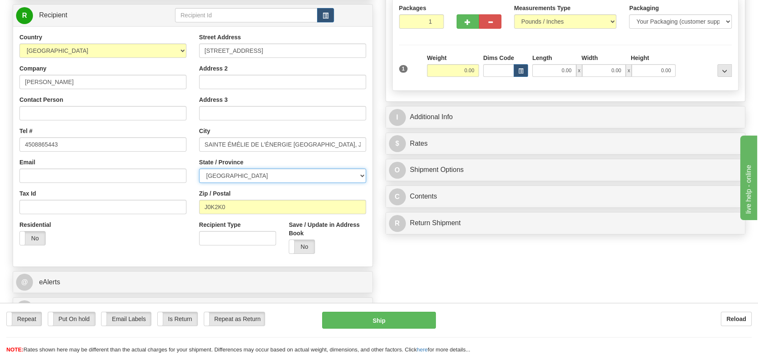
click at [351, 174] on select "ALBERTA BRITISH COLUMBIA MANITOBA NEW BRUNSWICK NEWFOUNDLAND NOVA SCOTIA NUNAVU…" at bounding box center [282, 176] width 167 height 14
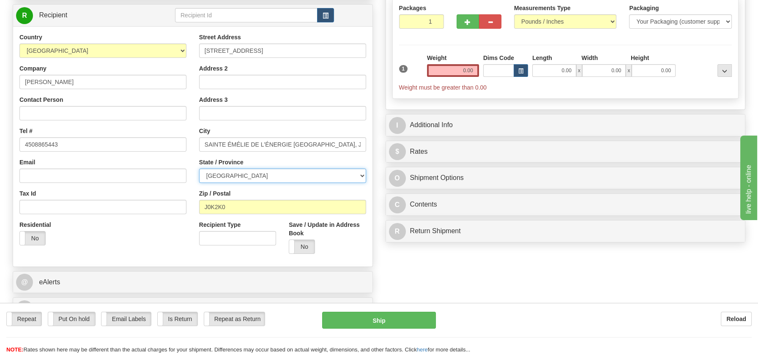
select select "QC"
click at [199, 169] on select "ALBERTA BRITISH COLUMBIA MANITOBA NEW BRUNSWICK NEWFOUNDLAND NOVA SCOTIA NUNAVU…" at bounding box center [282, 176] width 167 height 14
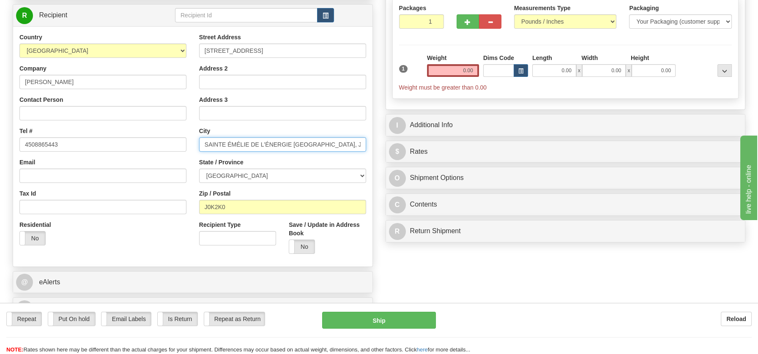
drag, startPoint x: 293, startPoint y: 147, endPoint x: 364, endPoint y: 144, distance: 71.1
click at [364, 144] on input "SAINTE ÉMÉLIE DE L'ÉNERGIE Quebec, J0K2K0" at bounding box center [282, 144] width 167 height 14
type input "SAINTE ÉMÉLIE DE L'ÉNERGIE"
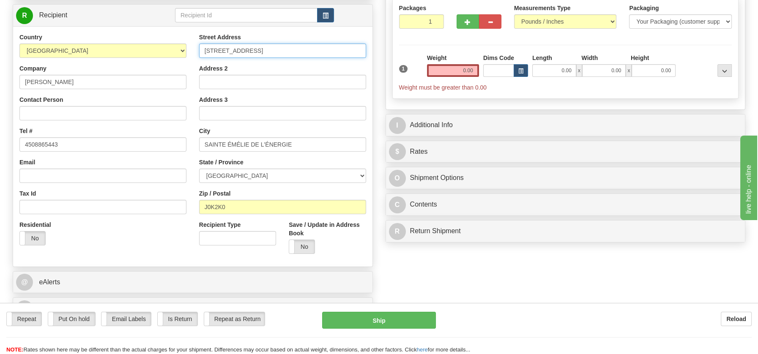
scroll to position [0, 34]
drag, startPoint x: 262, startPoint y: 49, endPoint x: 377, endPoint y: 43, distance: 114.7
click at [377, 43] on div "Create a label for the return Create Pickup Without Label Order # S Sender defa…" at bounding box center [192, 137] width 373 height 373
type input "533 PRINCIPALE ST"
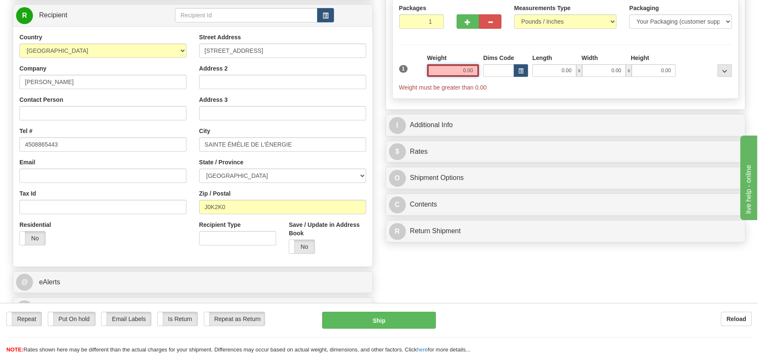
drag, startPoint x: 459, startPoint y: 67, endPoint x: 485, endPoint y: 71, distance: 25.6
click at [485, 71] on div "1 Weight 0.00 Dims Code 0.00" at bounding box center [565, 73] width 337 height 38
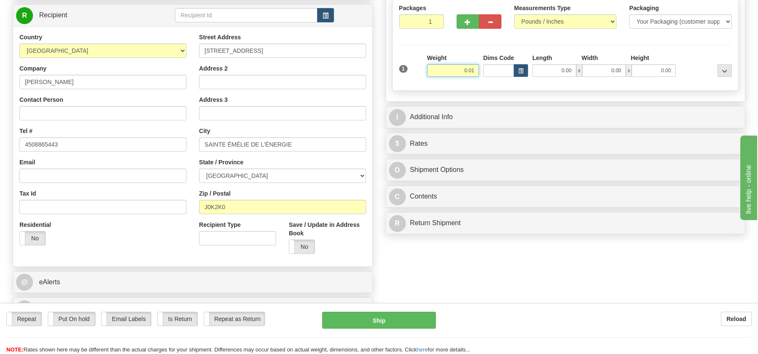
type input "0.01"
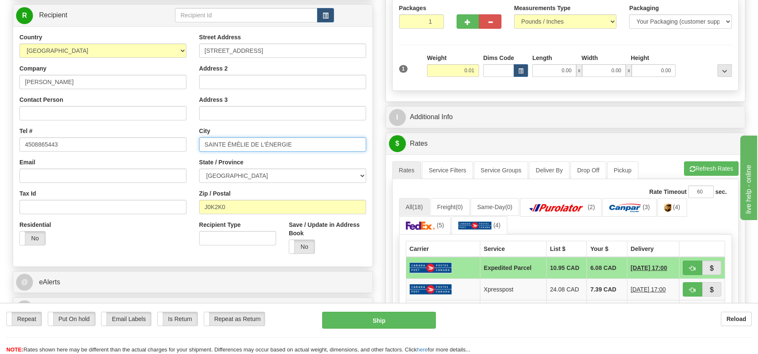
click at [227, 140] on input "SAINTE ÉMÉLIE DE L'ÉNERGIE" at bounding box center [282, 144] width 167 height 14
click at [252, 144] on input "SAINTE-ÉMÉLIE DE L'ÉNERGIE" at bounding box center [282, 144] width 167 height 14
click at [261, 144] on input "SAINTE-ÉMÉLIE-DE L'ÉNERGIE" at bounding box center [282, 144] width 167 height 14
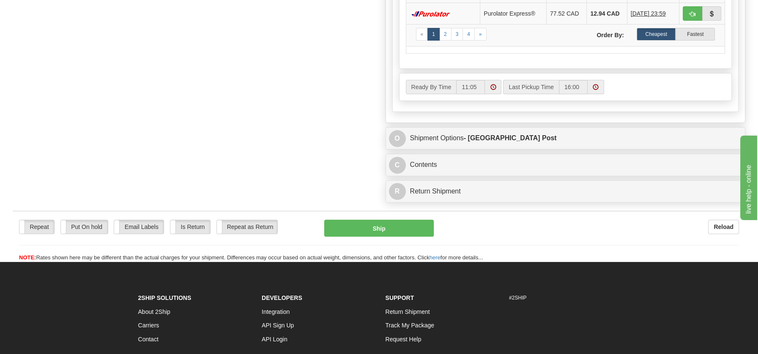
scroll to position [459, 0]
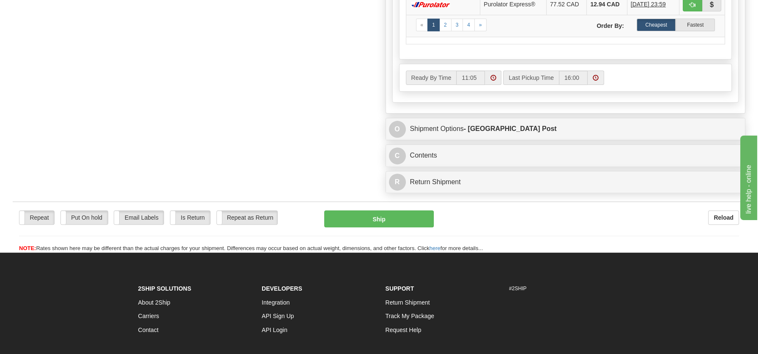
type input "SAINTE-ÉMÉLIE-DE-L'ÉNERGIE"
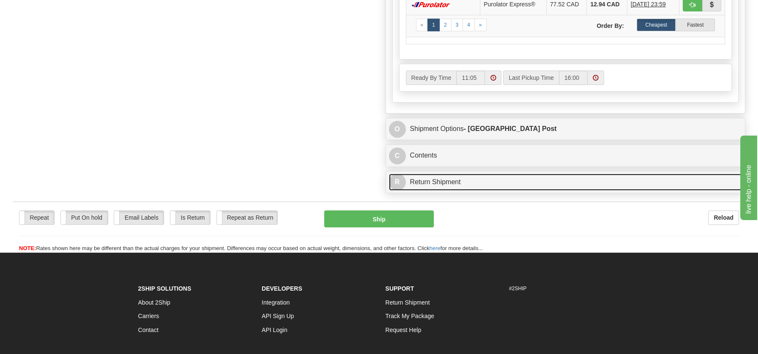
click at [455, 176] on link "R Return Shipment" at bounding box center [565, 182] width 353 height 17
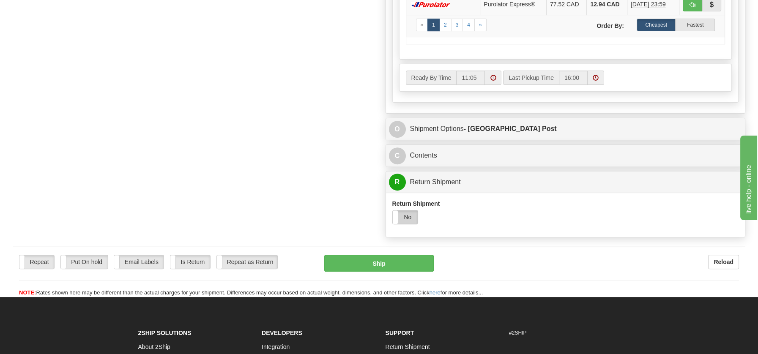
click at [411, 214] on label "No" at bounding box center [405, 217] width 25 height 14
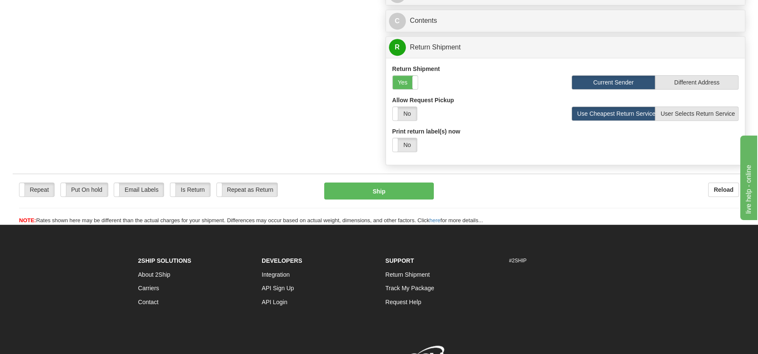
scroll to position [616, 0]
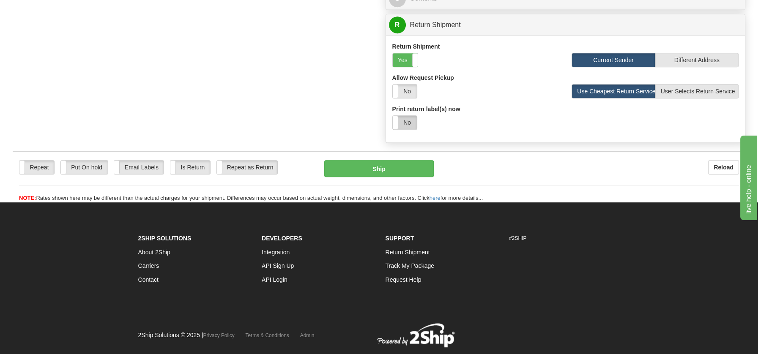
click at [404, 120] on label "No" at bounding box center [405, 123] width 24 height 14
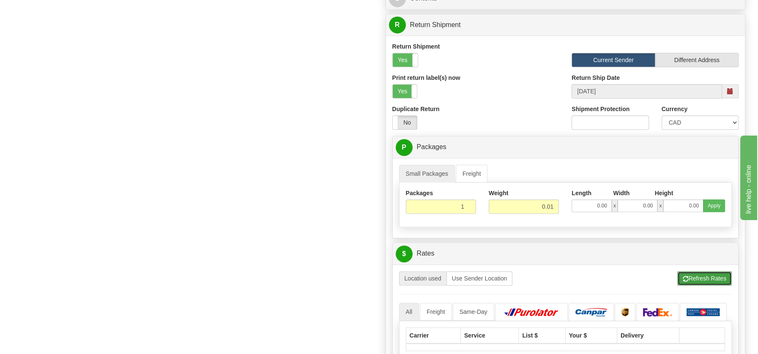
click at [692, 276] on button "Refresh Rates" at bounding box center [704, 278] width 55 height 14
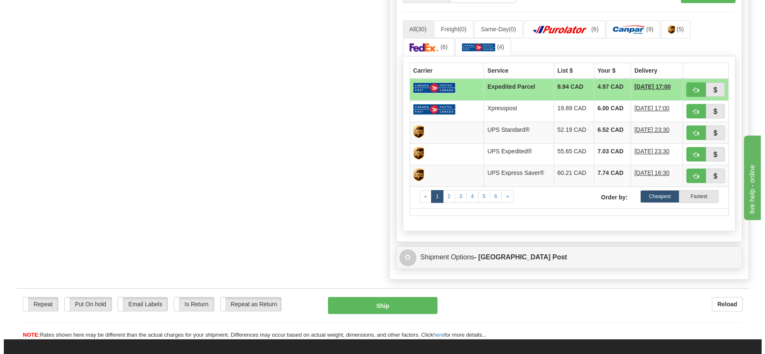
scroll to position [937, 0]
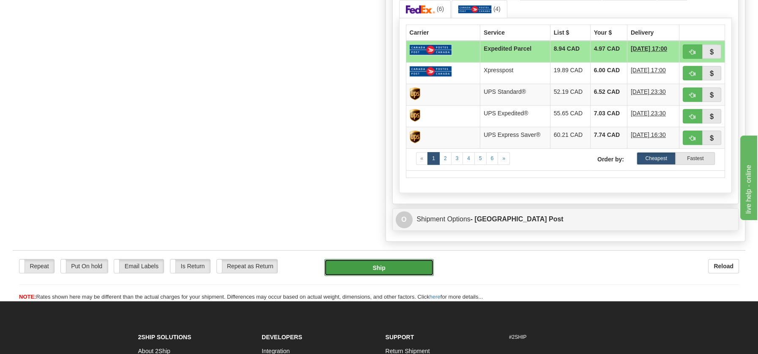
click at [395, 262] on button "Ship" at bounding box center [378, 267] width 109 height 17
type input "DOM.EP"
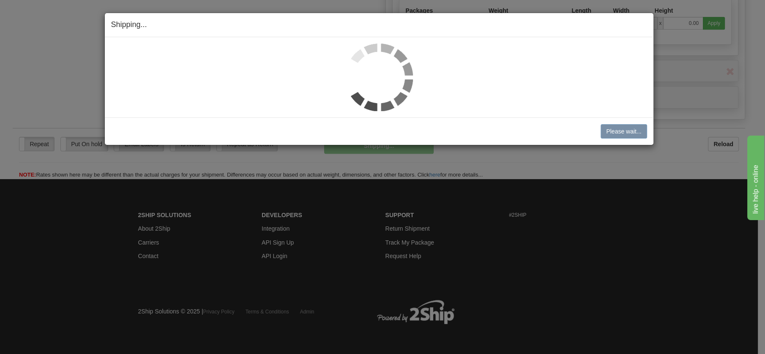
scroll to position [487, 0]
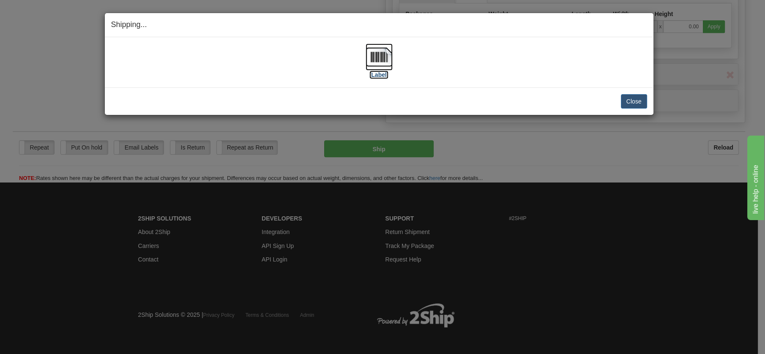
click at [379, 53] on img at bounding box center [379, 57] width 27 height 27
click at [634, 101] on button "Close" at bounding box center [634, 101] width 26 height 14
